Goal: Information Seeking & Learning: Learn about a topic

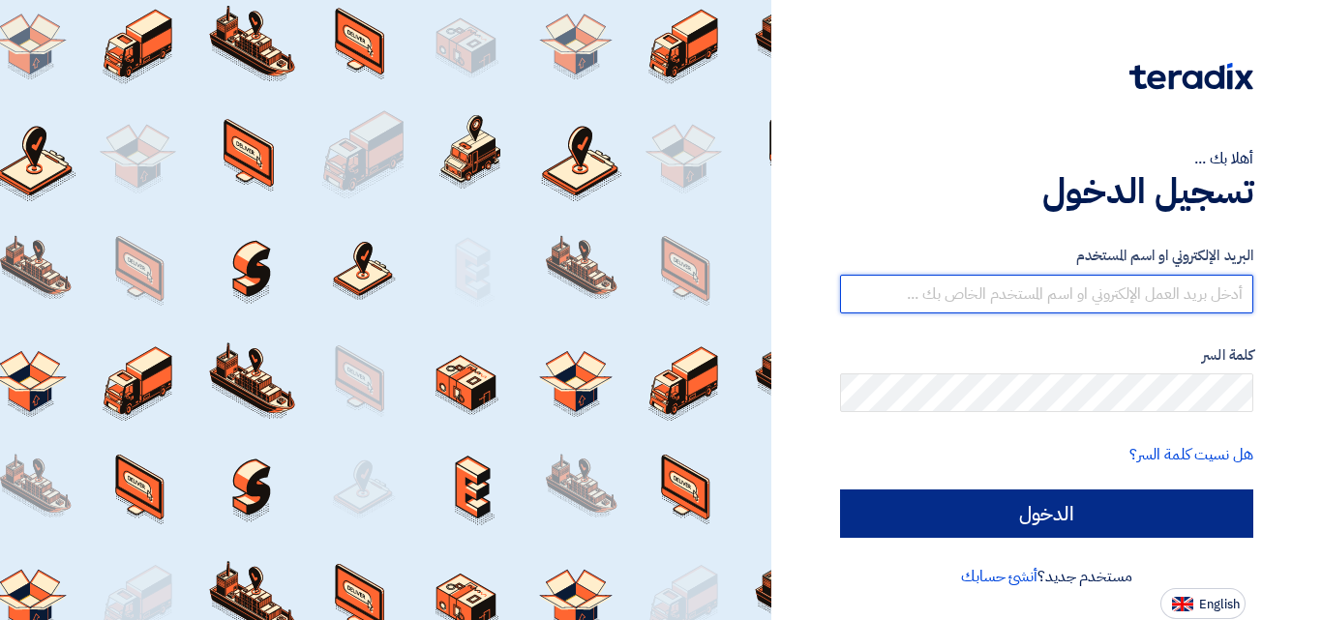
type input "[EMAIL_ADDRESS][DOMAIN_NAME]"
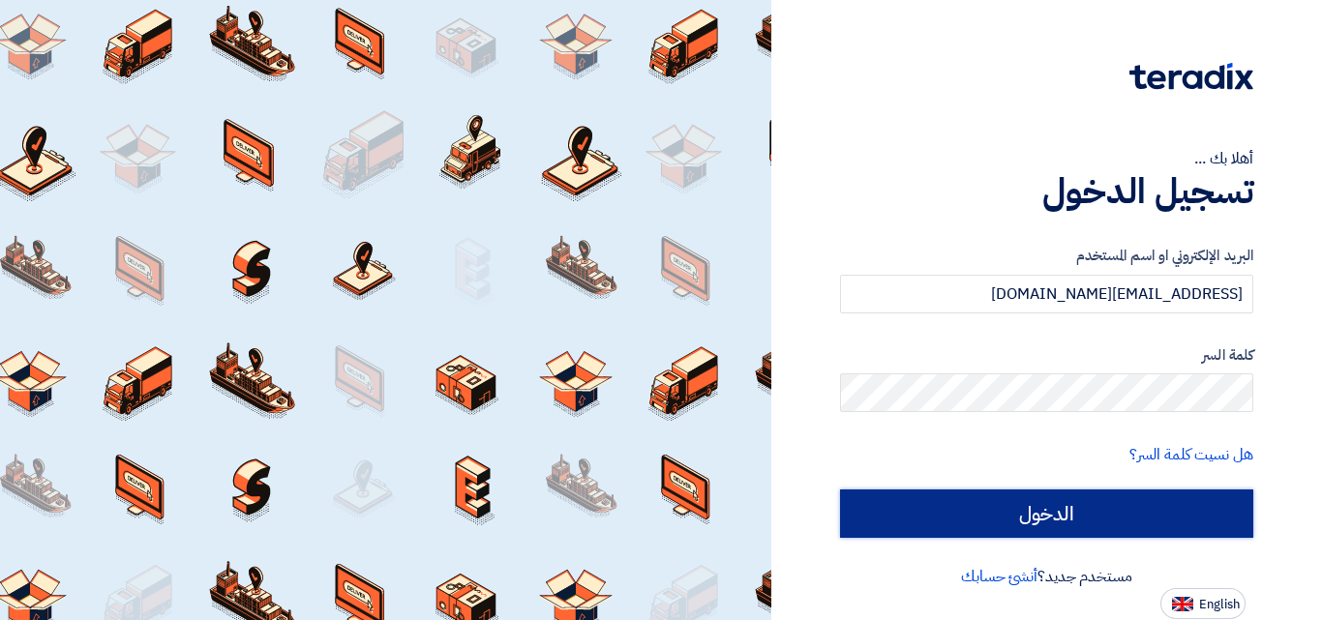
click at [1030, 506] on input "الدخول" at bounding box center [1046, 514] width 413 height 48
type input "Sign in"
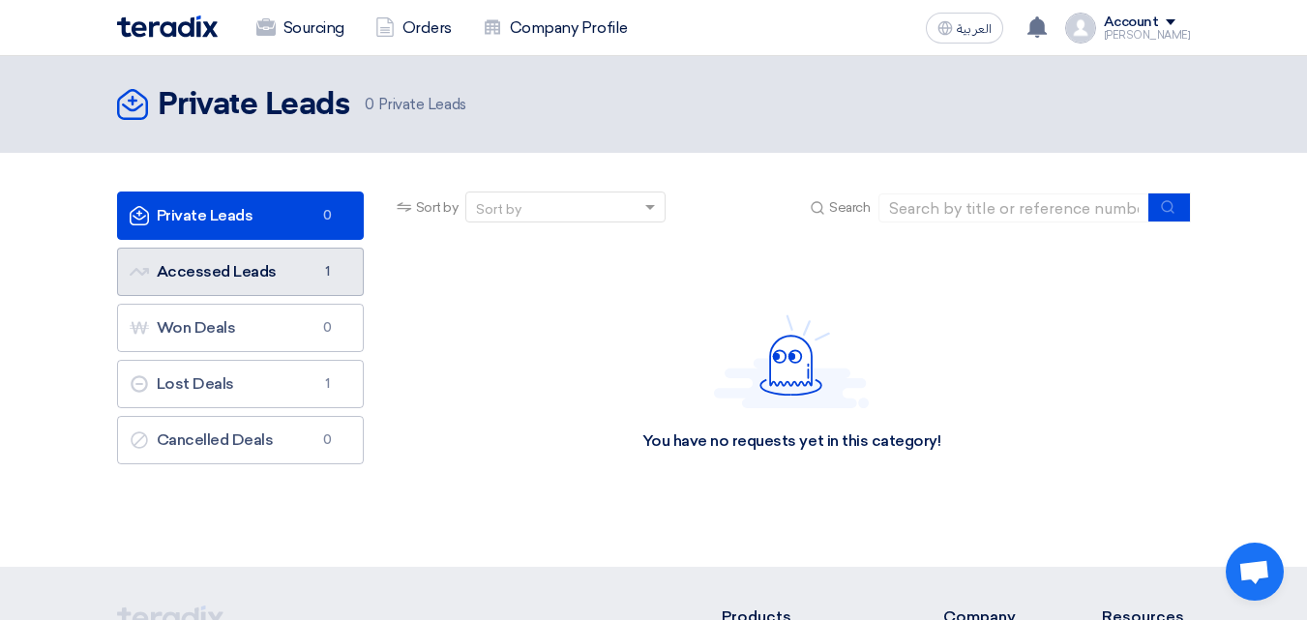
click at [306, 280] on link "Accessed Leads Accessed Leads 1" at bounding box center [240, 272] width 247 height 48
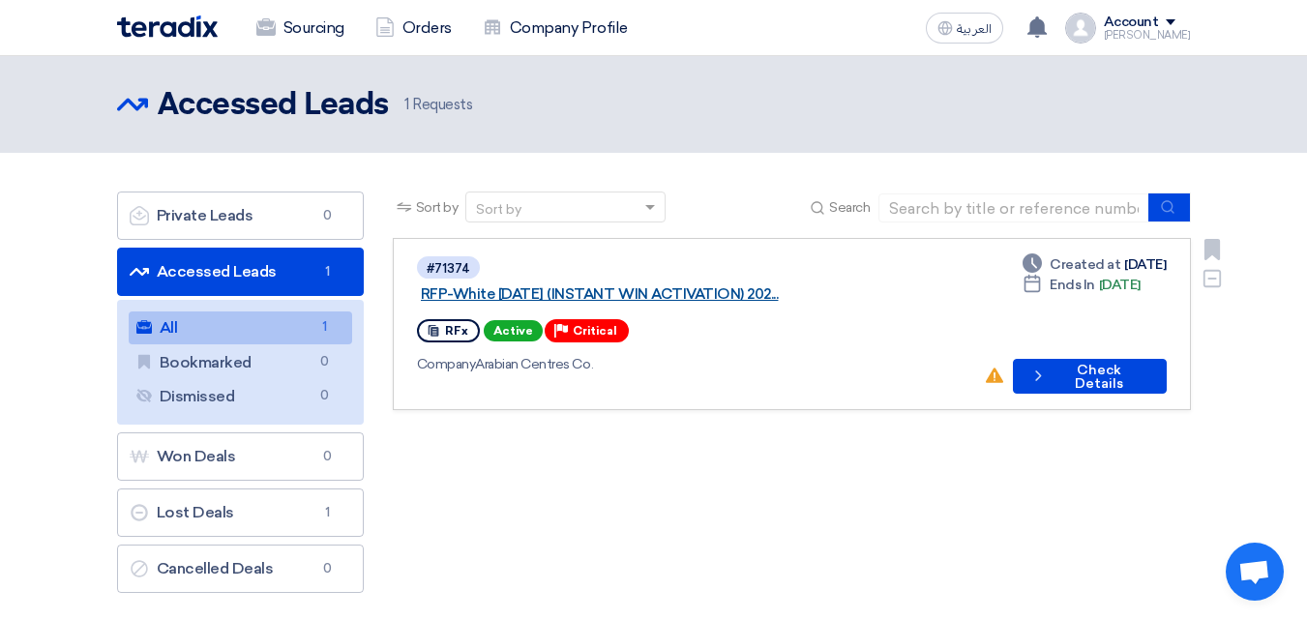
click at [727, 285] on link "RFP-White [DATE] (INSTANT WIN ACTIVATION) 202..." at bounding box center [663, 293] width 484 height 17
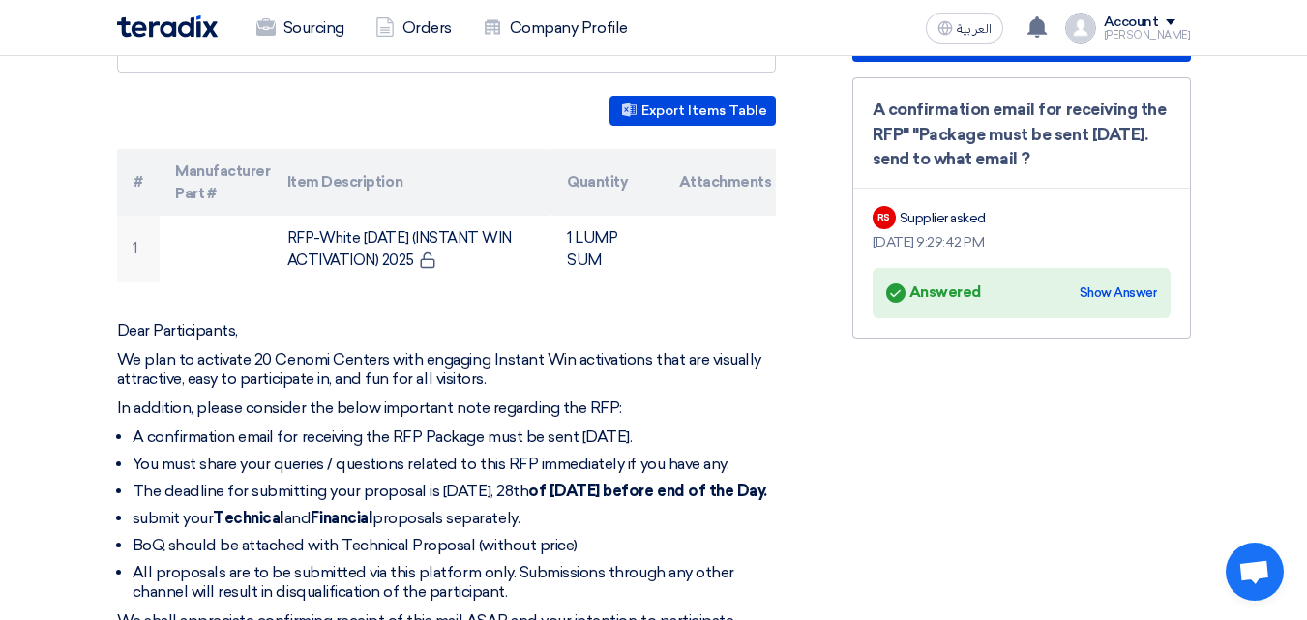
scroll to position [677, 0]
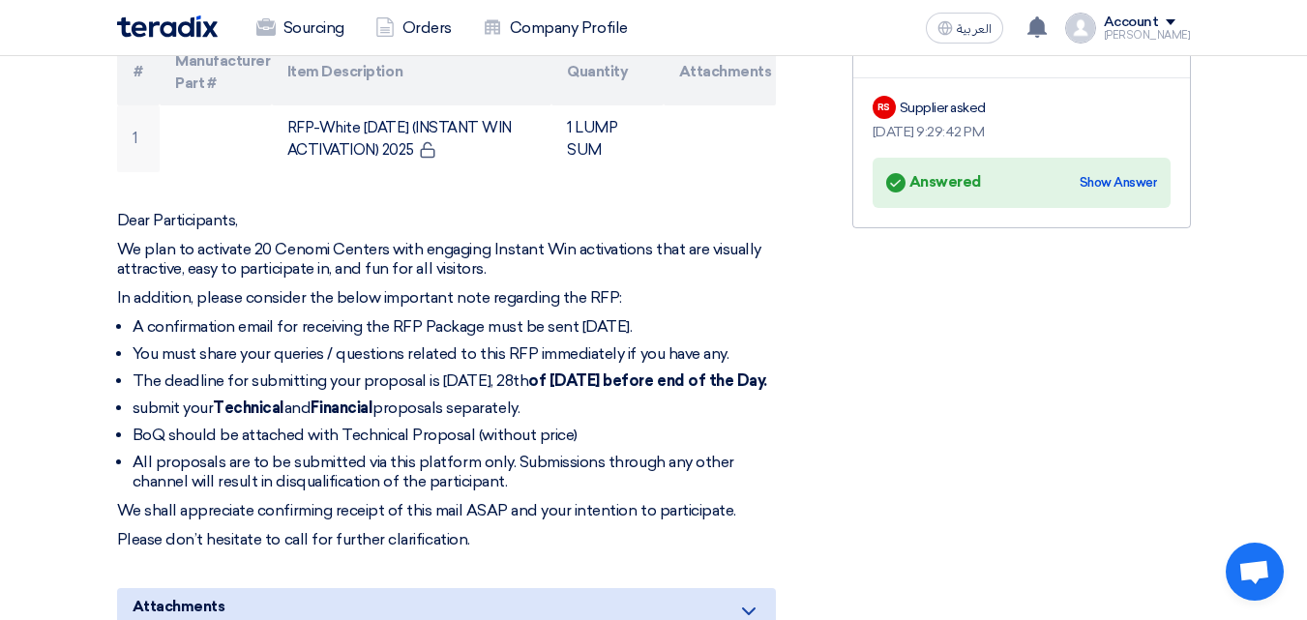
click at [551, 372] on strong "of [DATE] before end of the Day." at bounding box center [647, 381] width 239 height 18
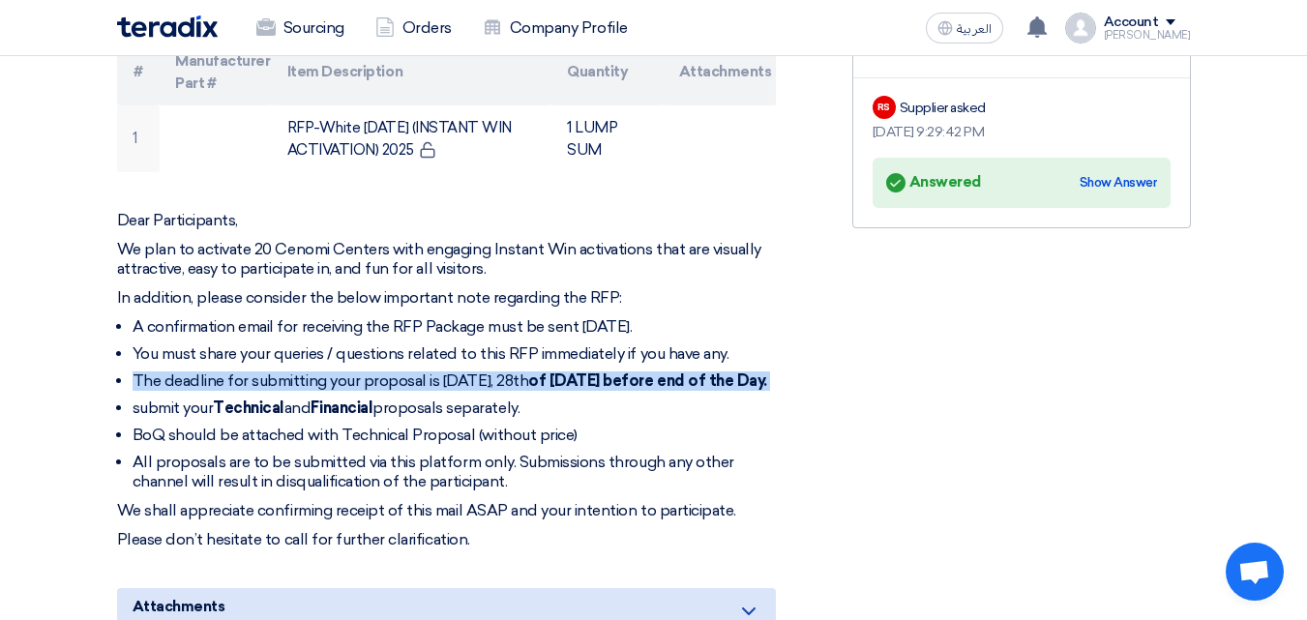
click at [551, 372] on strong "of [DATE] before end of the Day." at bounding box center [647, 381] width 239 height 18
click at [306, 372] on li "The deadline for submitting your proposal is [DATE] before end of the Day." at bounding box center [455, 381] width 644 height 19
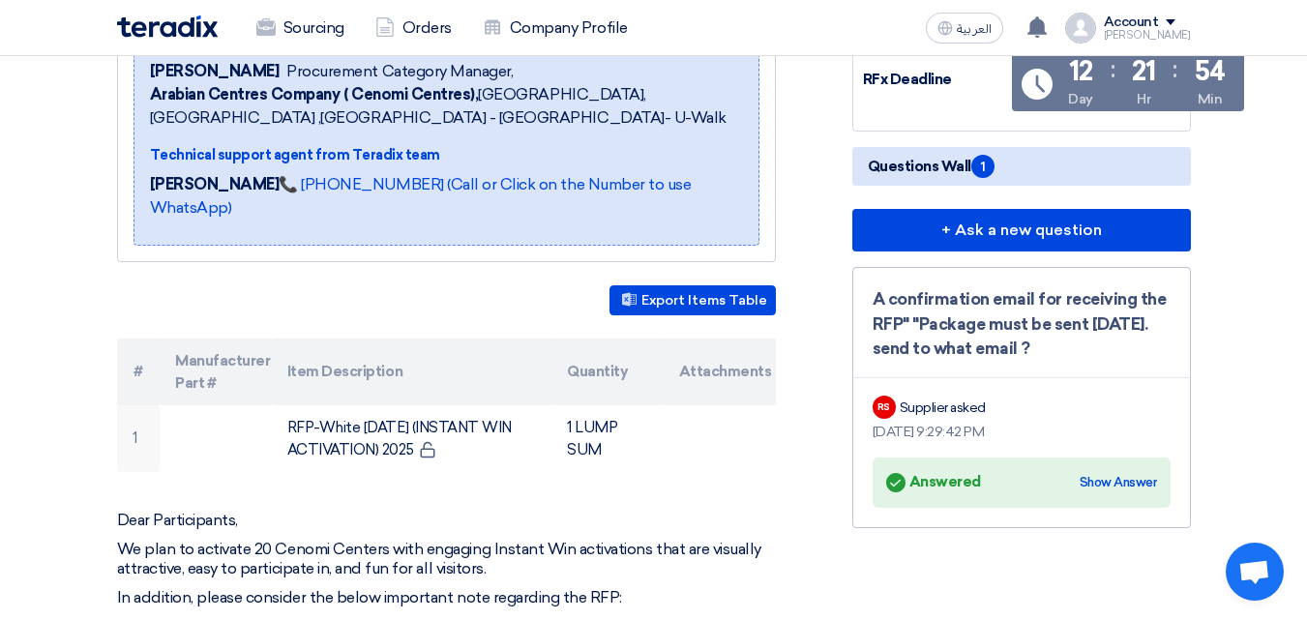
scroll to position [97, 0]
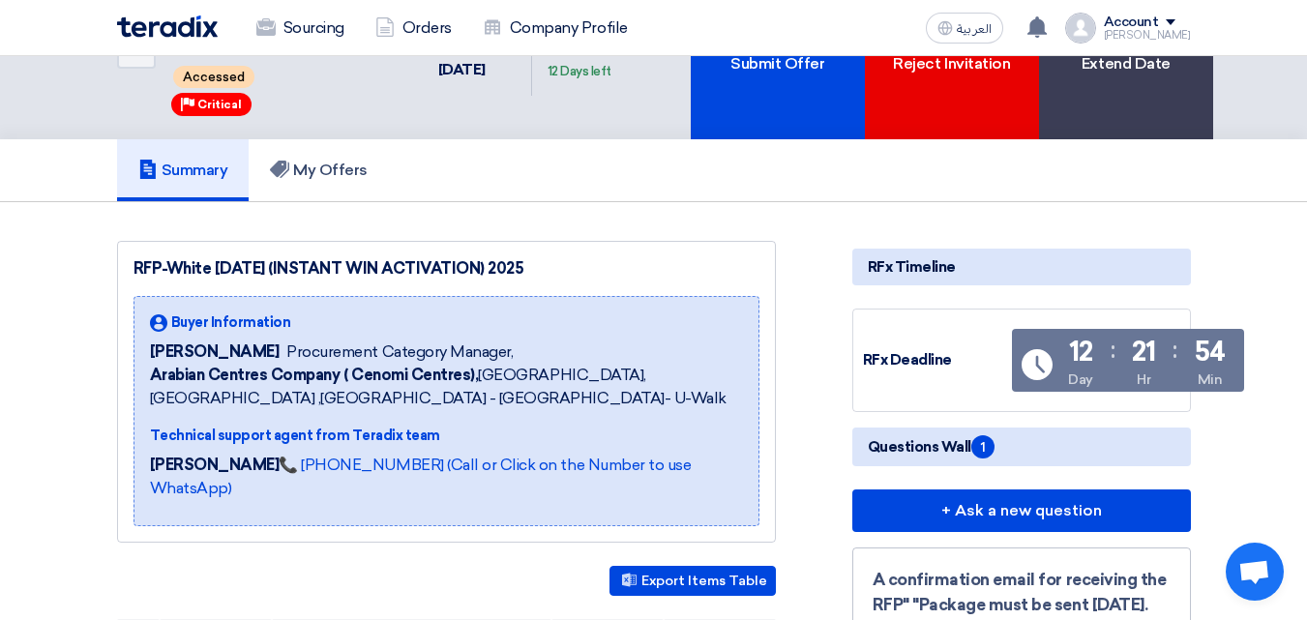
drag, startPoint x: 183, startPoint y: 348, endPoint x: 626, endPoint y: 368, distance: 443.7
click at [626, 368] on div "Buyer Information [PERSON_NAME] Procurement Category Manager, Arabian Centres C…" at bounding box center [446, 362] width 593 height 98
click at [594, 413] on div "Buyer Information [PERSON_NAME] Procurement Category Manager, Arabian Centres C…" at bounding box center [446, 411] width 593 height 197
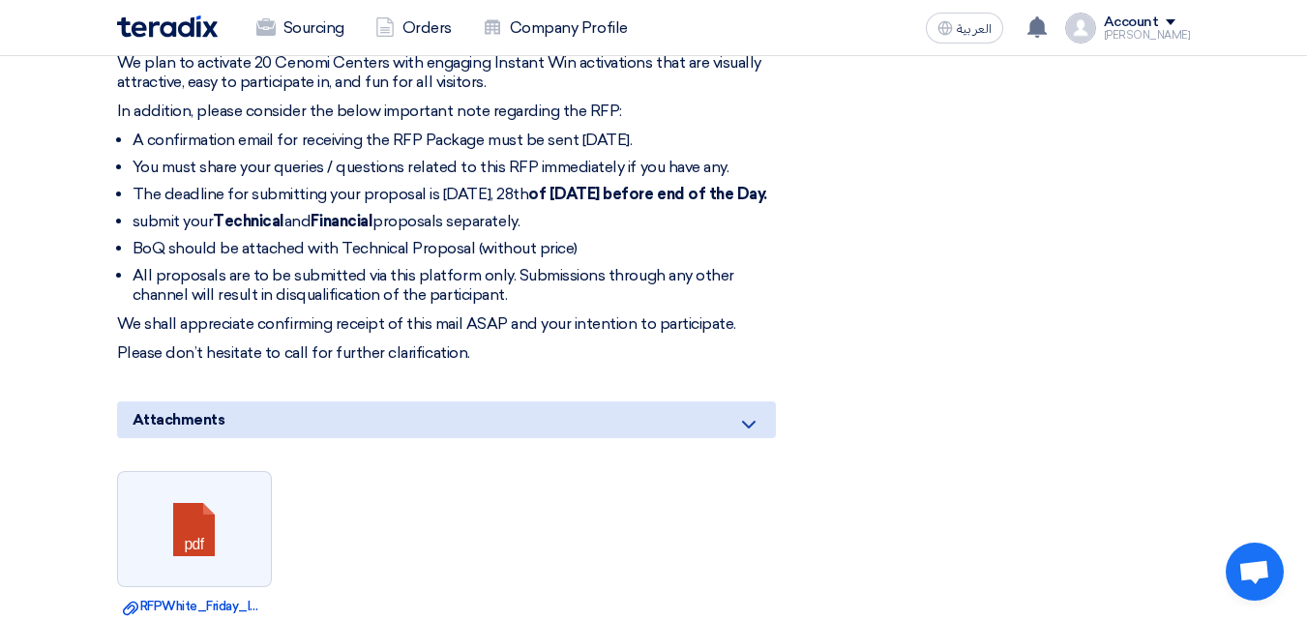
scroll to position [871, 0]
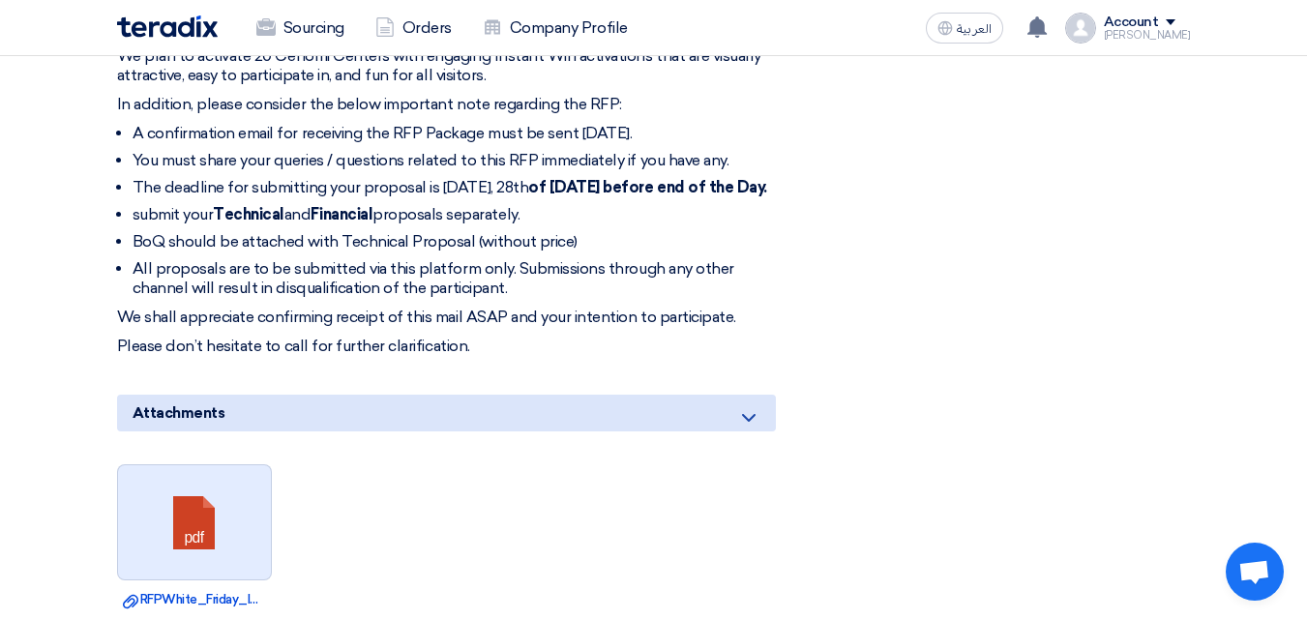
click at [227, 502] on link at bounding box center [195, 523] width 155 height 116
